Goal: Task Accomplishment & Management: Use online tool/utility

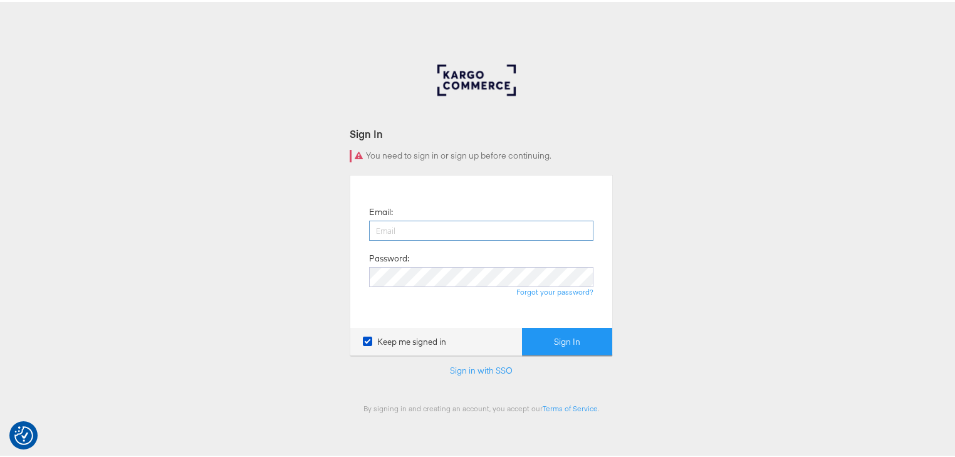
click at [420, 233] on input "email" at bounding box center [481, 229] width 224 height 20
type input "rayna.cheng@jdplc.com"
click at [522, 326] on button "Sign In" at bounding box center [567, 340] width 90 height 28
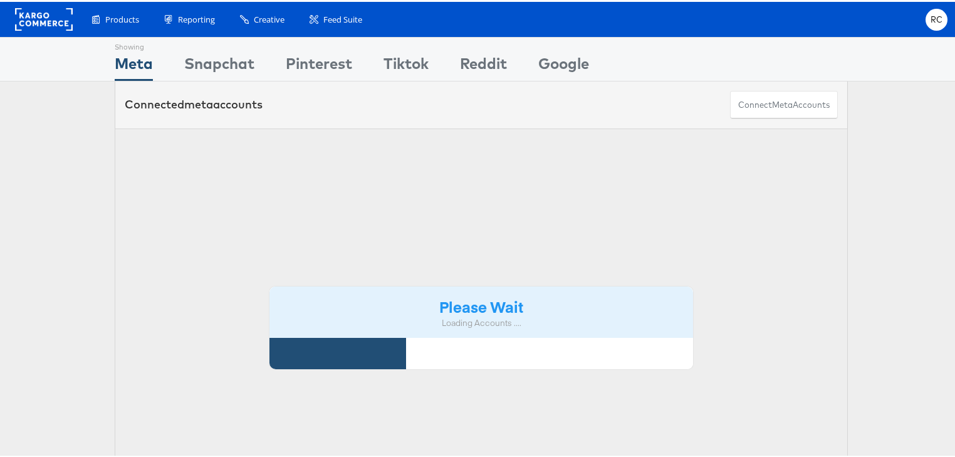
click at [696, 60] on div "Showing Meta Showing Snapchat Showing Pinterest Showing Tiktok Showing Reddit S…" at bounding box center [481, 57] width 733 height 43
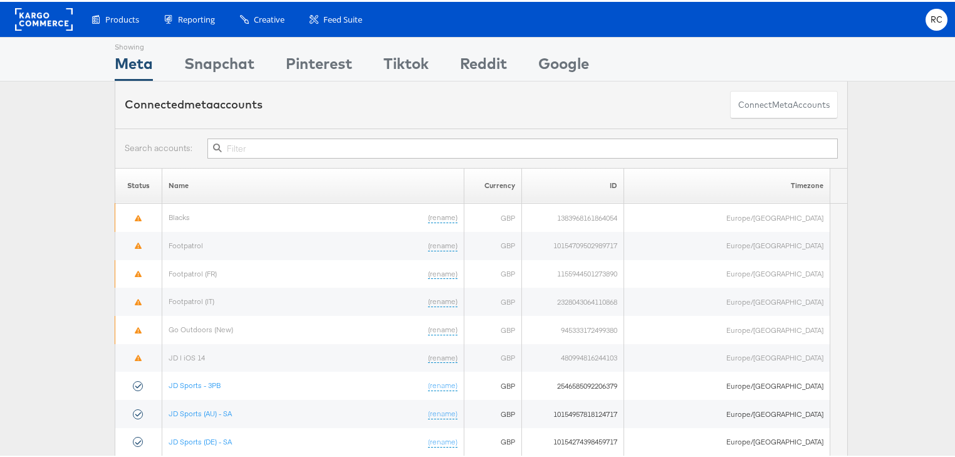
click at [261, 149] on input "text" at bounding box center [522, 147] width 631 height 20
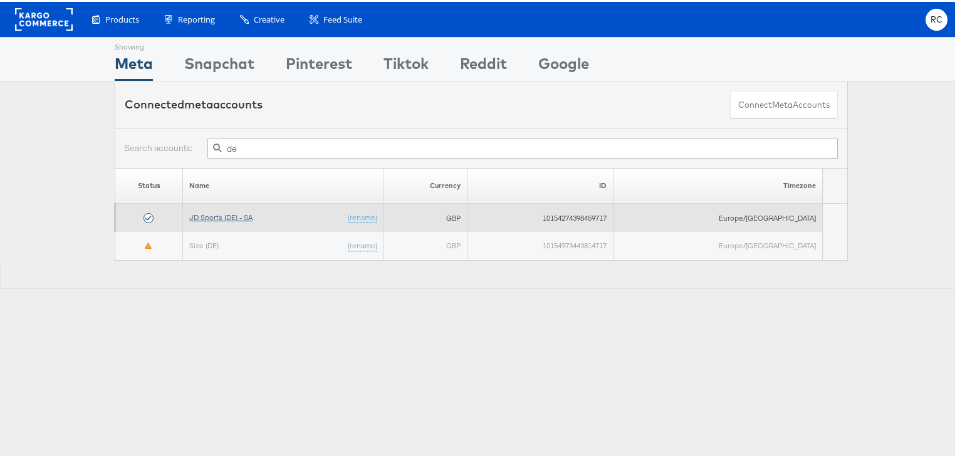
type input "de"
click at [237, 215] on link "JD Sports (DE) - SA" at bounding box center [220, 215] width 63 height 9
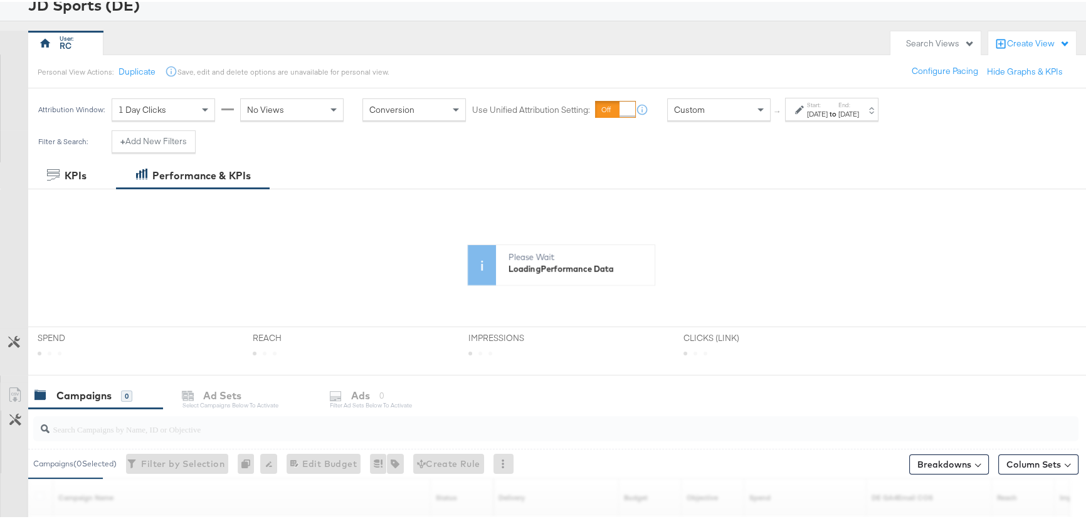
scroll to position [228, 0]
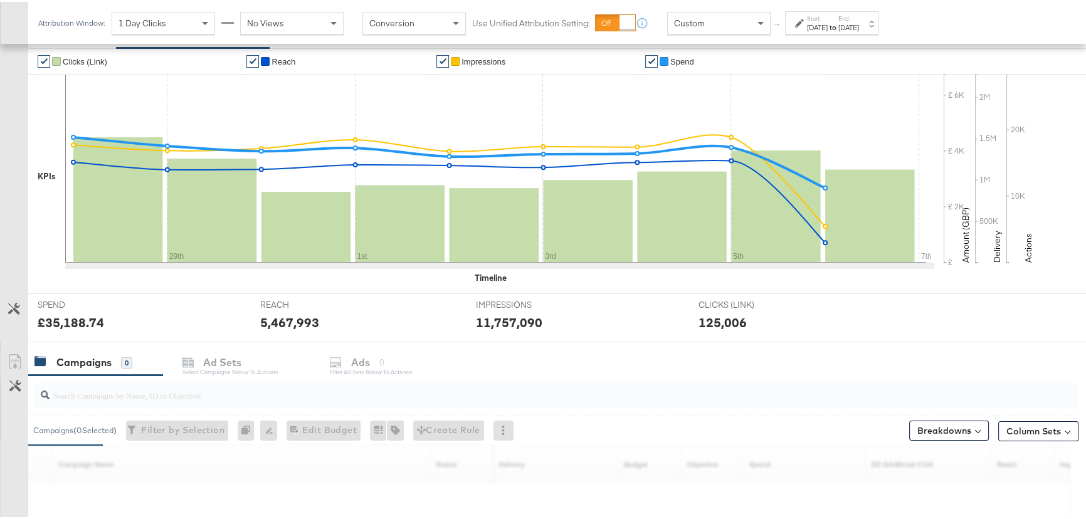
click at [112, 285] on div "✔ Clicks (Link) ✔ Reach ✔ Impressions ✔ Spend KPIs 29th 1st 3rd 5th 7th £ £ 2K …" at bounding box center [561, 168] width 1066 height 245
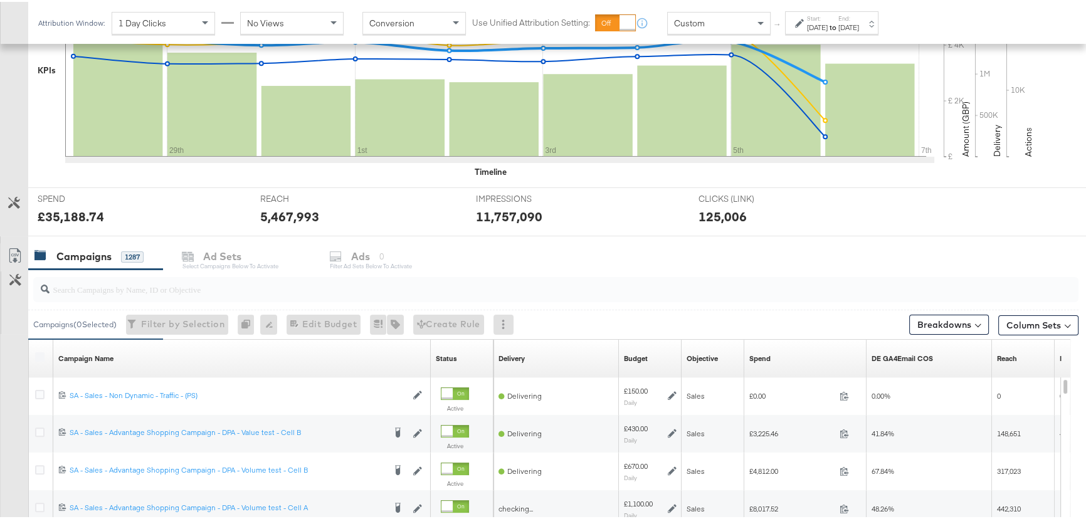
scroll to position [342, 0]
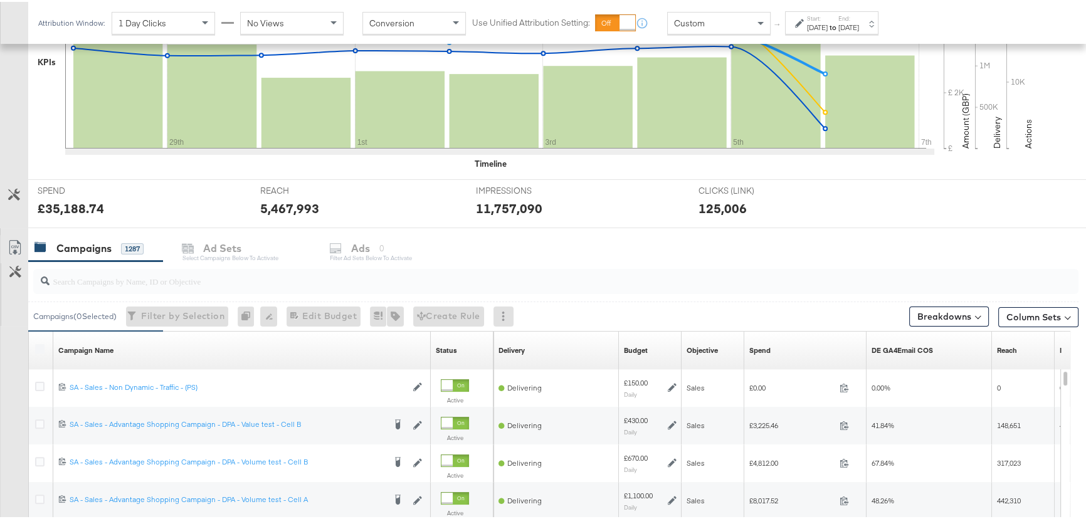
click at [87, 283] on input "search" at bounding box center [517, 274] width 934 height 24
type input "traffic"
click at [811, 21] on div "[DATE]" at bounding box center [817, 26] width 21 height 10
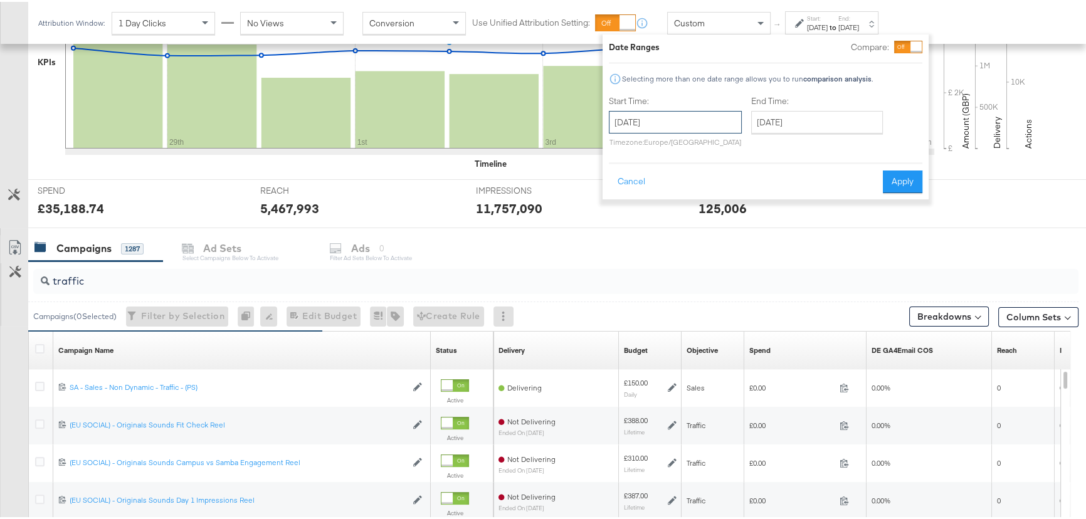
click at [715, 115] on input "[DATE]" at bounding box center [675, 120] width 133 height 23
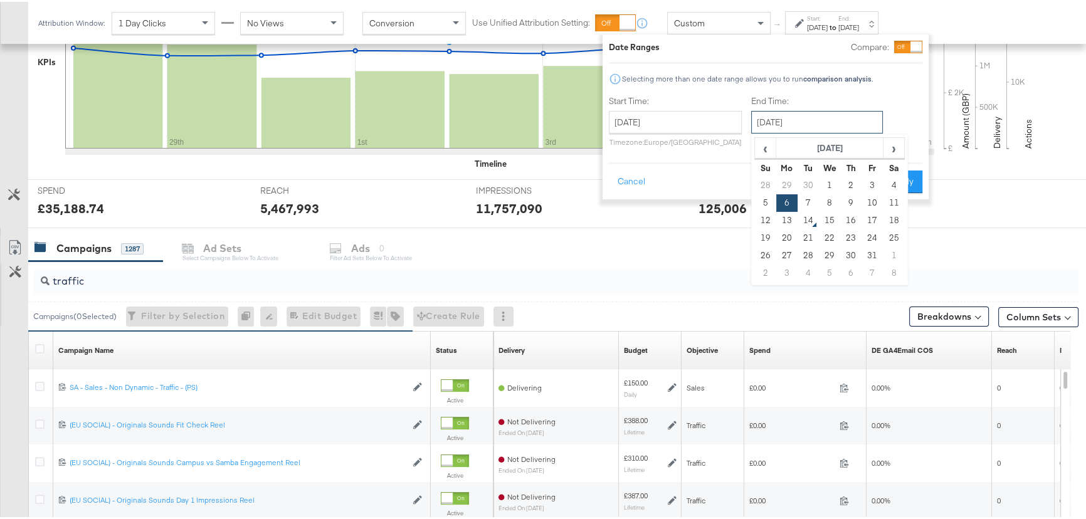
click at [824, 117] on input "[DATE]" at bounding box center [817, 120] width 132 height 23
click at [711, 117] on input "[DATE]" at bounding box center [675, 120] width 133 height 23
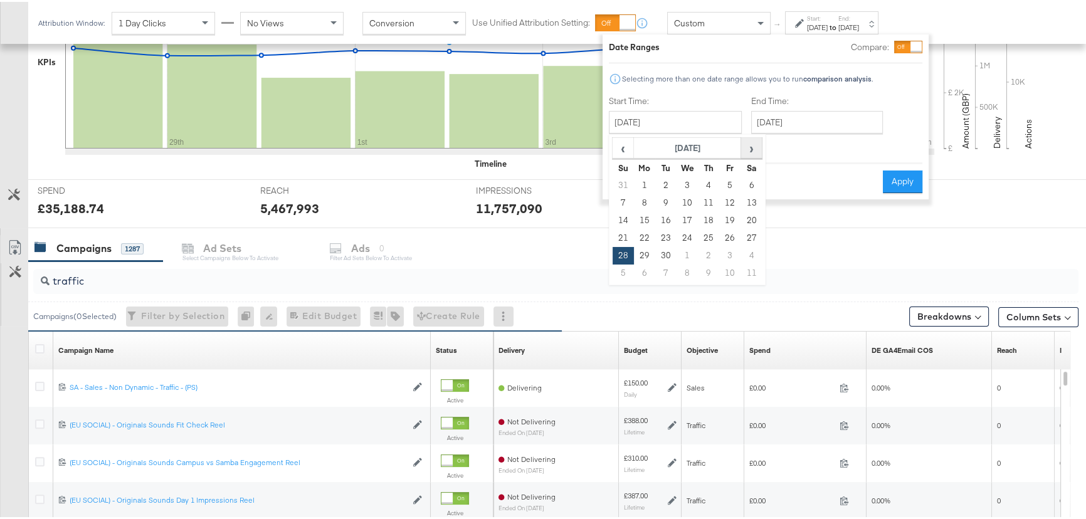
click at [748, 146] on span "›" at bounding box center [751, 146] width 19 height 19
click at [631, 214] on td "12" at bounding box center [622, 219] width 21 height 18
type input "[DATE]"
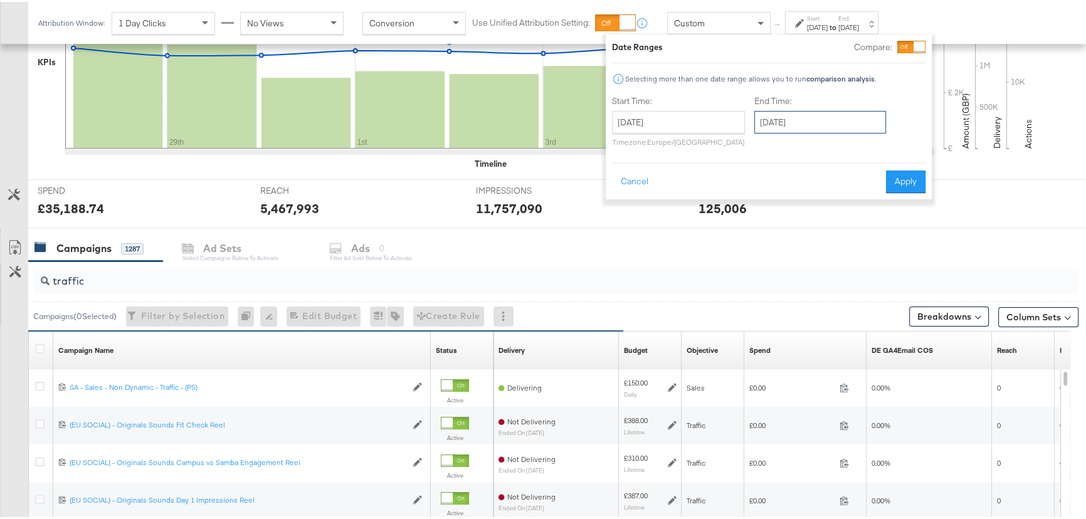
click at [821, 115] on input "[DATE]" at bounding box center [820, 120] width 132 height 23
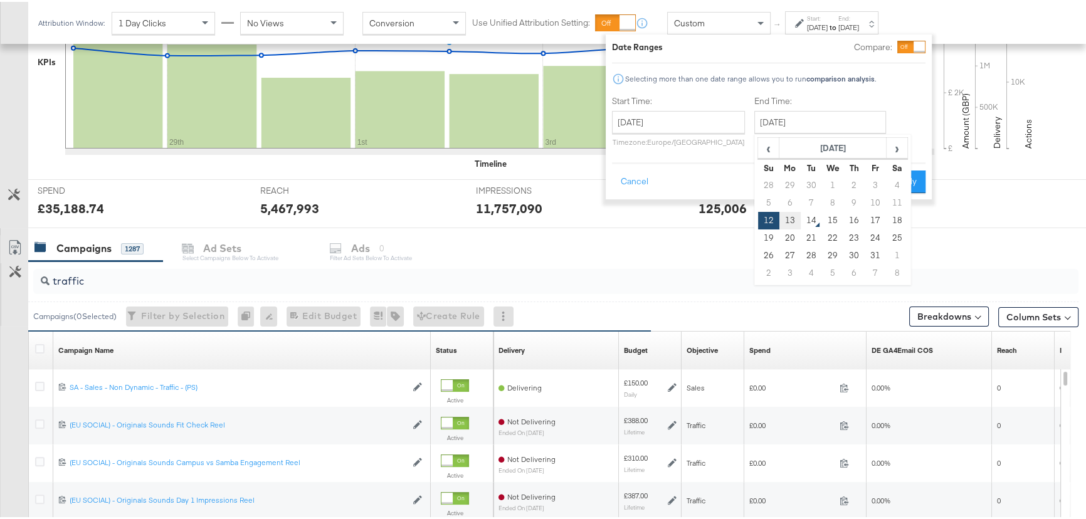
click at [787, 221] on td "13" at bounding box center [789, 219] width 21 height 18
type input "[DATE]"
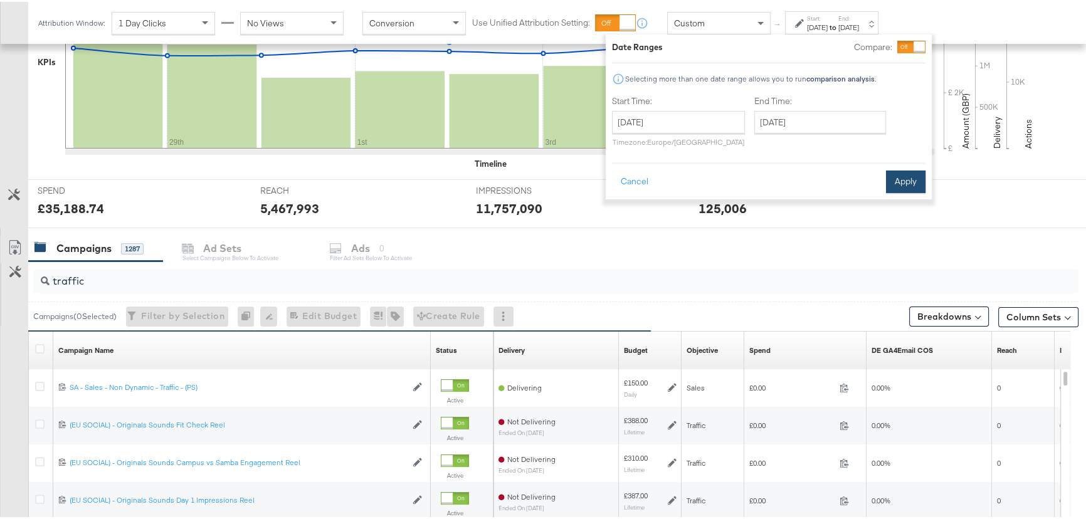
click at [913, 182] on button "Apply" at bounding box center [905, 180] width 39 height 23
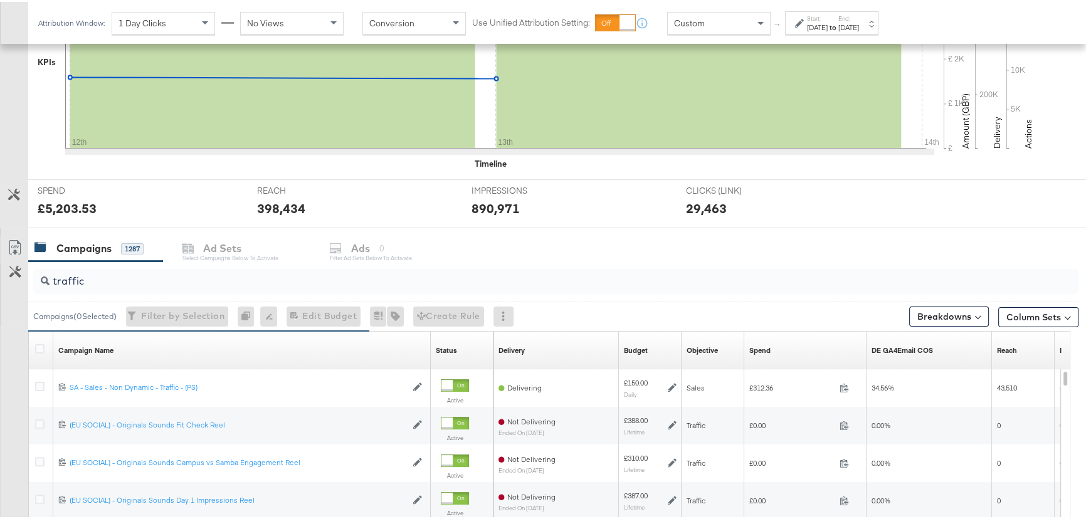
scroll to position [399, 0]
